Goal: Information Seeking & Learning: Check status

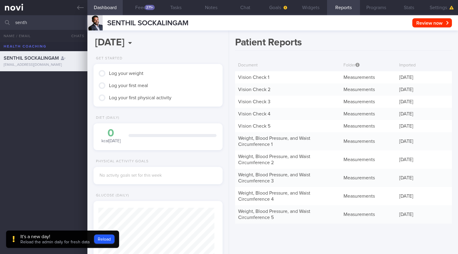
scroll to position [57, 113]
click at [97, 241] on button "Reload" at bounding box center [104, 239] width 20 height 9
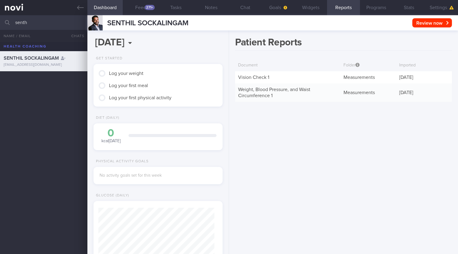
scroll to position [58, 116]
click at [74, 8] on link at bounding box center [43, 7] width 87 height 15
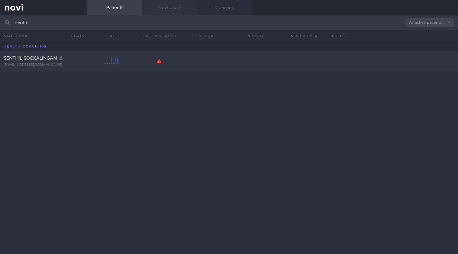
click at [174, 5] on link "New Users" at bounding box center [169, 7] width 55 height 15
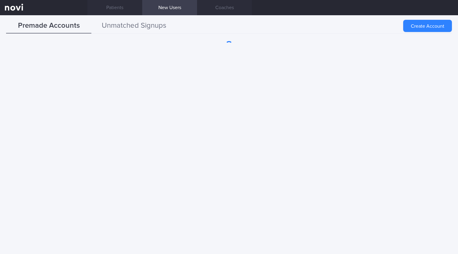
click at [147, 31] on button "Unmatched Signups" at bounding box center [133, 25] width 85 height 15
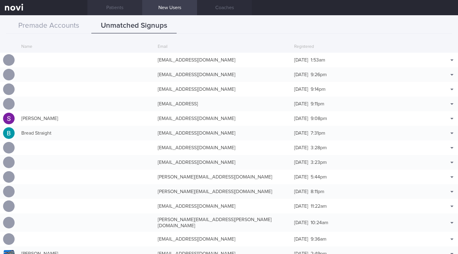
click at [130, 7] on link "Patients" at bounding box center [114, 7] width 55 height 15
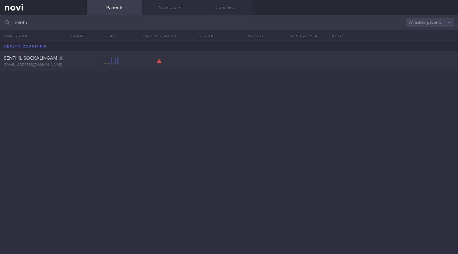
drag, startPoint x: 61, startPoint y: 22, endPoint x: 0, endPoint y: 22, distance: 61.0
click at [0, 22] on input "senth" at bounding box center [229, 22] width 458 height 15
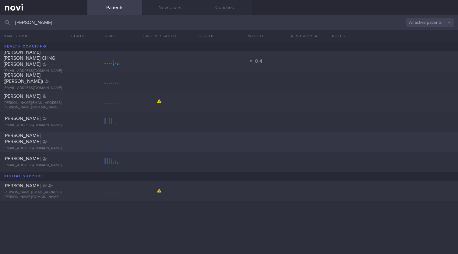
type input "[PERSON_NAME]"
click at [60, 124] on div "[EMAIL_ADDRESS][DOMAIN_NAME]" at bounding box center [44, 125] width 80 height 5
select select "9"
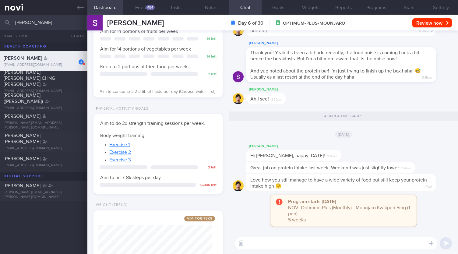
scroll to position [154, 0]
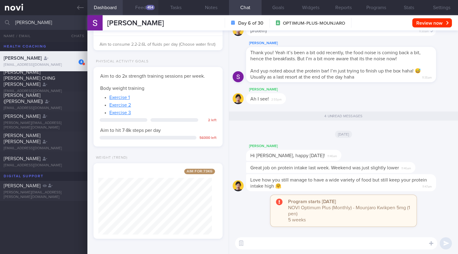
click at [150, 6] on div "454" at bounding box center [150, 7] width 9 height 5
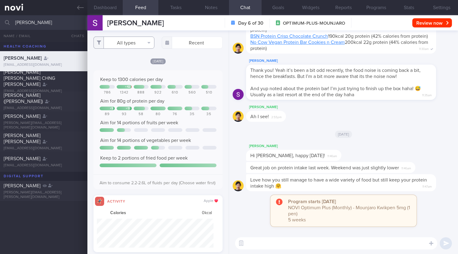
click at [127, 40] on button "All types" at bounding box center [124, 43] width 61 height 12
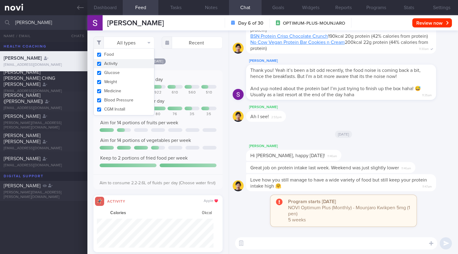
click at [132, 67] on button "Activity" at bounding box center [124, 63] width 60 height 9
checkbox input "false"
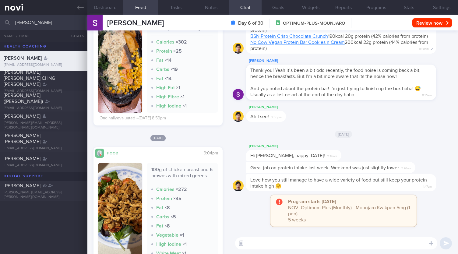
scroll to position [823, 0]
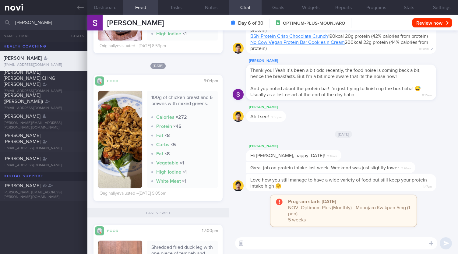
drag, startPoint x: 18, startPoint y: 23, endPoint x: 10, endPoint y: 28, distance: 8.8
click at [5, 23] on div "[PERSON_NAME] All active patients Assigned patients All active patients Archive…" at bounding box center [229, 22] width 458 height 15
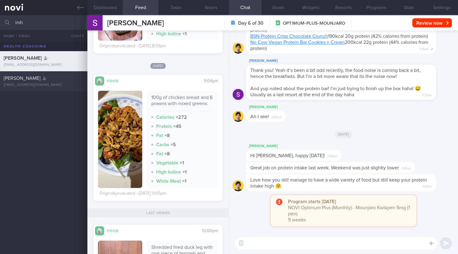
type input "irsh"
click at [49, 84] on div "[EMAIL_ADDRESS][DOMAIN_NAME]" at bounding box center [44, 85] width 80 height 5
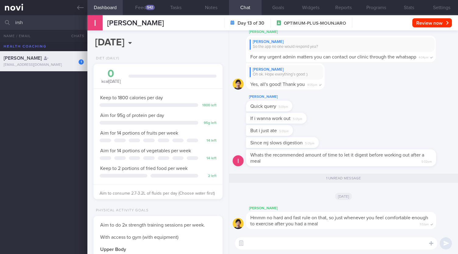
drag, startPoint x: 142, startPoint y: 7, endPoint x: 295, endPoint y: 98, distance: 177.8
click at [142, 7] on button "Feed 542" at bounding box center [140, 7] width 35 height 15
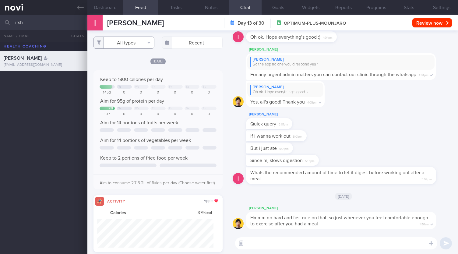
click at [123, 44] on button "All types" at bounding box center [124, 43] width 61 height 12
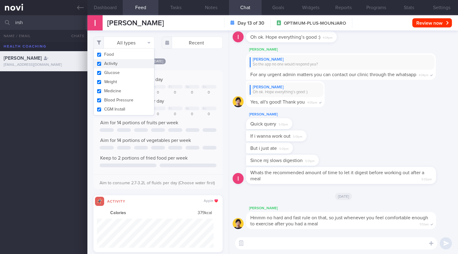
click at [127, 62] on button "Activity" at bounding box center [124, 63] width 60 height 9
checkbox input "false"
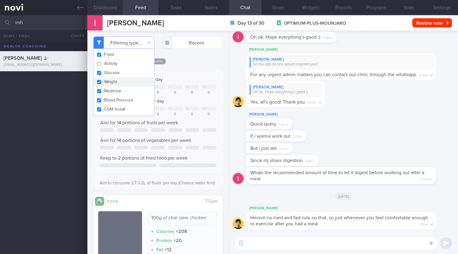
click at [116, 11] on button "Dashboard" at bounding box center [104, 7] width 35 height 15
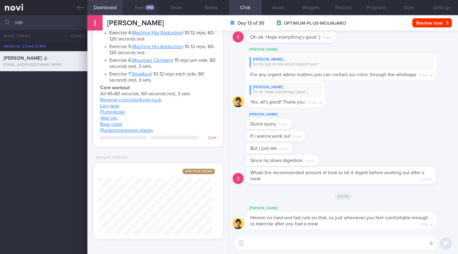
click at [149, 6] on div "542" at bounding box center [150, 7] width 9 height 5
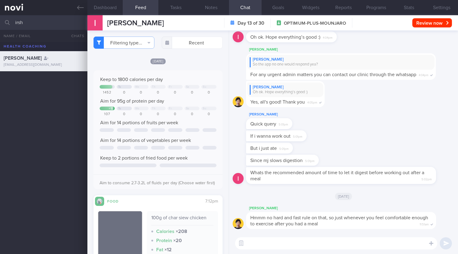
scroll to position [183, 0]
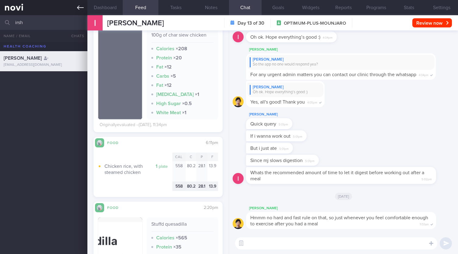
click at [83, 9] on icon at bounding box center [80, 7] width 7 height 7
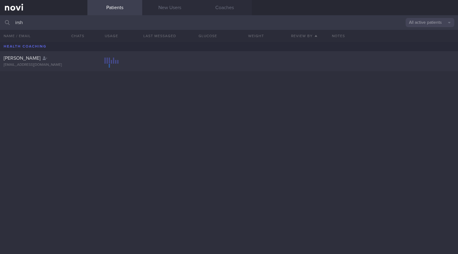
drag, startPoint x: 38, startPoint y: 18, endPoint x: 0, endPoint y: 22, distance: 38.0
click at [0, 22] on input "irsh" at bounding box center [229, 22] width 458 height 15
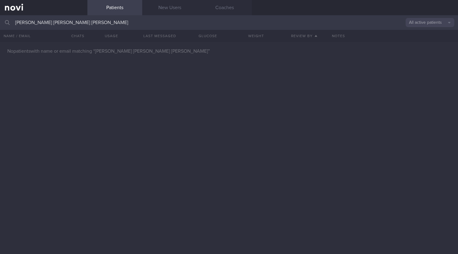
drag, startPoint x: 140, startPoint y: 25, endPoint x: 52, endPoint y: 25, distance: 87.2
click at [52, 25] on input "[PERSON_NAME] [PERSON_NAME] [PERSON_NAME]" at bounding box center [229, 22] width 458 height 15
type input "[PERSON_NAME]"
drag, startPoint x: 50, startPoint y: 24, endPoint x: 9, endPoint y: 25, distance: 41.5
click at [9, 25] on div "[PERSON_NAME] All active patients Assigned patients All active patients Archive…" at bounding box center [229, 22] width 458 height 15
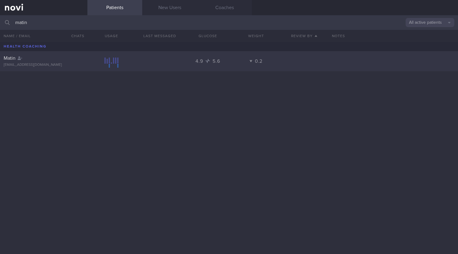
type input "matin"
click at [52, 64] on div "[EMAIL_ADDRESS][DOMAIN_NAME]" at bounding box center [44, 65] width 80 height 5
select select "9"
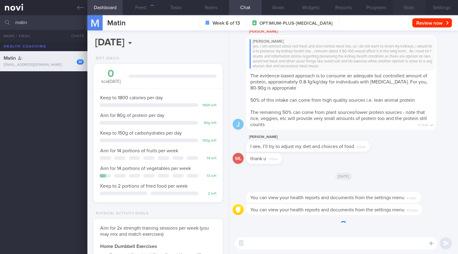
scroll to position [65, 113]
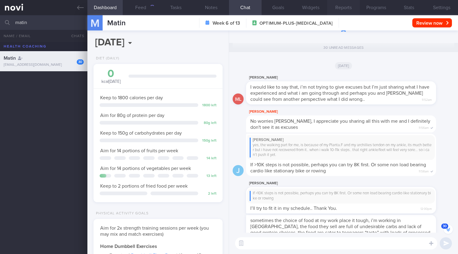
click at [349, 10] on button "Reports" at bounding box center [343, 7] width 33 height 15
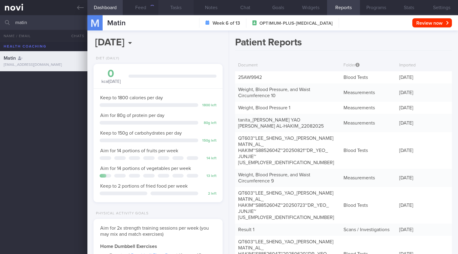
scroll to position [65, 113]
click at [152, 11] on button "Feed" at bounding box center [140, 7] width 35 height 15
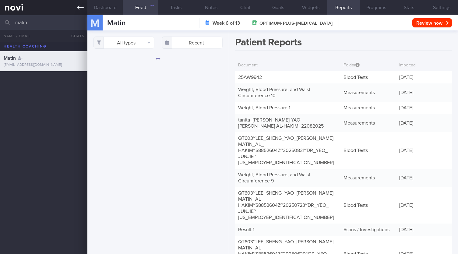
click at [80, 11] on icon at bounding box center [80, 7] width 7 height 7
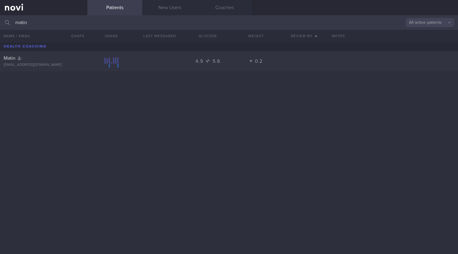
drag, startPoint x: 41, startPoint y: 21, endPoint x: 0, endPoint y: 20, distance: 41.5
click at [0, 20] on input "matin" at bounding box center [229, 22] width 458 height 15
type input "="
